Goal: Task Accomplishment & Management: Manage account settings

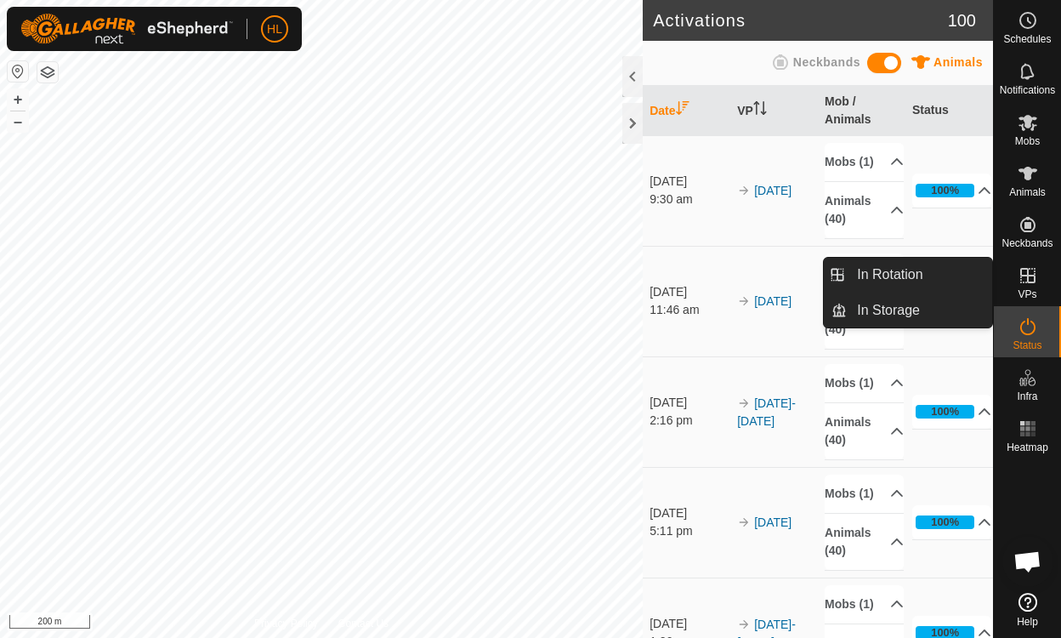
click at [1032, 272] on icon at bounding box center [1028, 275] width 20 height 20
click at [901, 268] on link "In Rotation" at bounding box center [919, 275] width 145 height 34
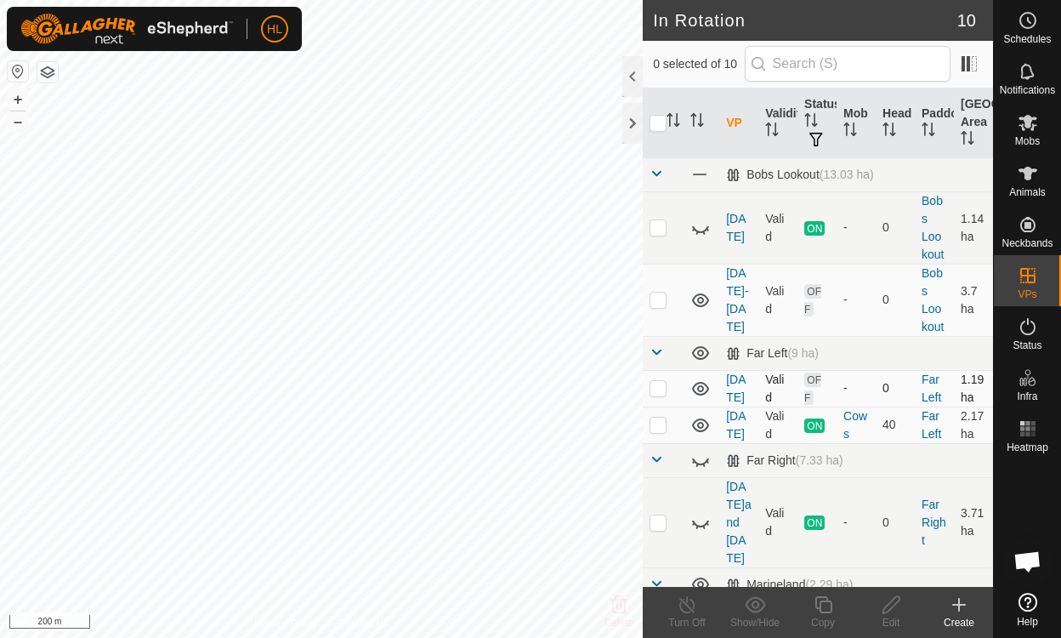
click at [743, 389] on td "[DATE]" at bounding box center [738, 388] width 39 height 37
click at [736, 381] on link "[DATE]" at bounding box center [736, 387] width 20 height 31
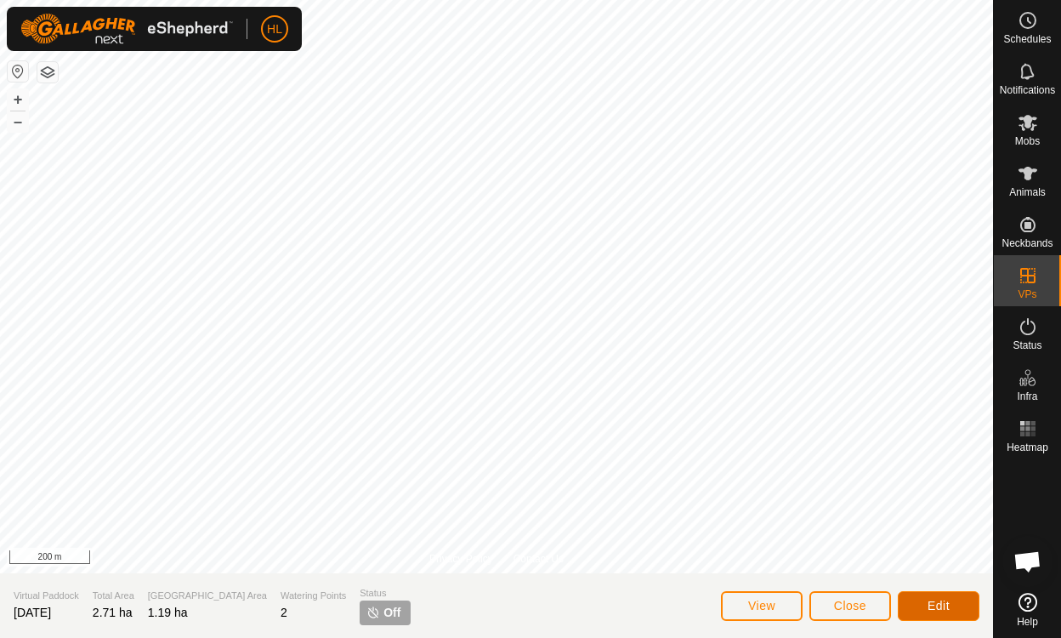
click at [917, 608] on button "Edit" at bounding box center [939, 606] width 82 height 30
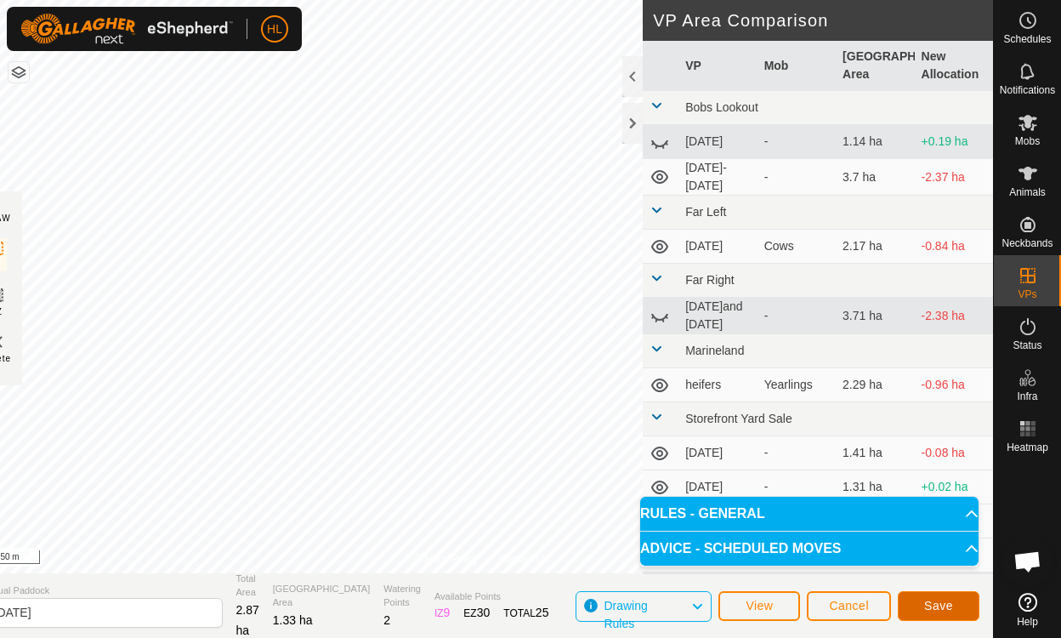
click at [942, 609] on span "Save" at bounding box center [938, 606] width 29 height 14
